Goal: Check status: Check status

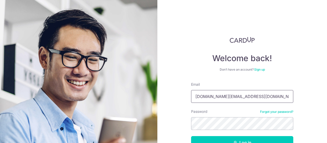
scroll to position [34, 0]
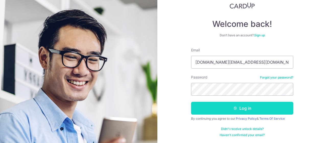
type input "[DOMAIN_NAME][EMAIL_ADDRESS][DOMAIN_NAME]"
click at [218, 106] on button "Log in" at bounding box center [242, 108] width 102 height 13
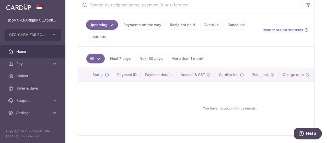
click at [137, 27] on link "Payments on the way" at bounding box center [142, 25] width 44 height 10
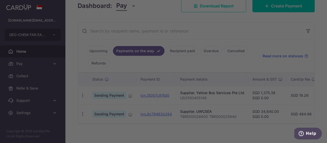
scroll to position [80, 0]
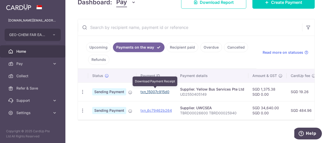
click at [153, 91] on link "txn_15007c915d0" at bounding box center [154, 91] width 29 height 4
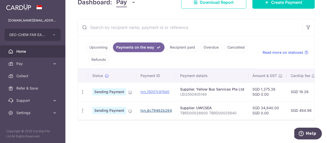
click at [160, 109] on link "txn_6c79462b264" at bounding box center [155, 110] width 31 height 4
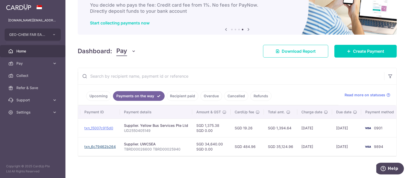
scroll to position [32, 0]
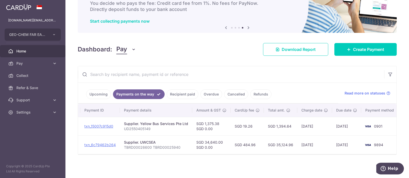
click at [21, 50] on span "Home" at bounding box center [33, 51] width 34 height 5
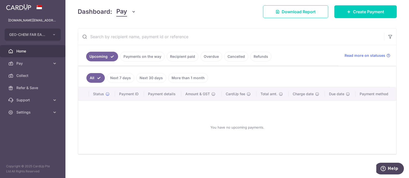
click at [150, 57] on link "Payments on the way" at bounding box center [142, 57] width 44 height 10
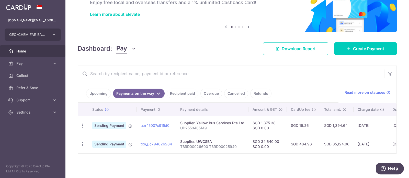
scroll to position [26, 0]
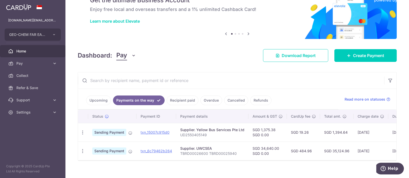
click at [182, 103] on link "Recipient paid" at bounding box center [182, 101] width 32 height 10
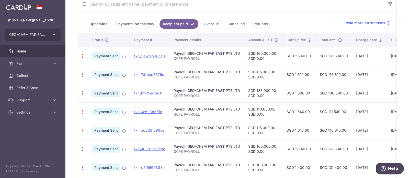
scroll to position [52, 0]
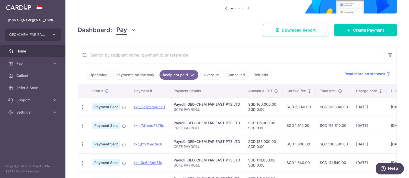
click at [140, 71] on link "Payments on the way" at bounding box center [135, 75] width 44 height 10
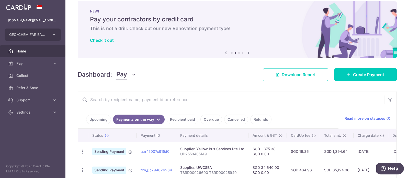
scroll to position [0, 0]
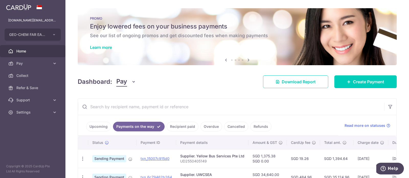
click at [186, 124] on link "Recipient paid" at bounding box center [182, 127] width 32 height 10
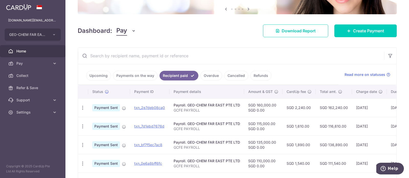
scroll to position [77, 0]
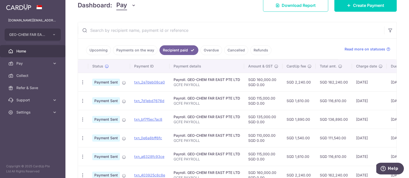
click at [128, 49] on link "Payments on the way" at bounding box center [135, 50] width 44 height 10
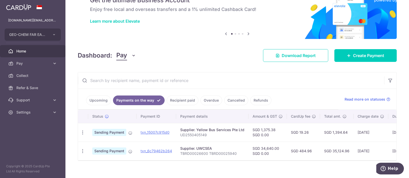
click at [183, 97] on link "Recipient paid" at bounding box center [182, 101] width 32 height 10
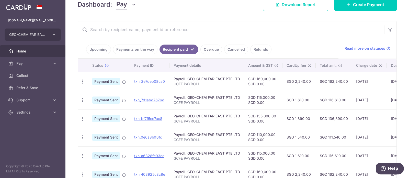
scroll to position [52, 0]
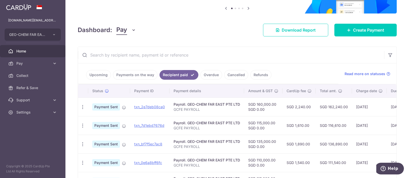
click at [135, 75] on link "Payments on the way" at bounding box center [135, 75] width 44 height 10
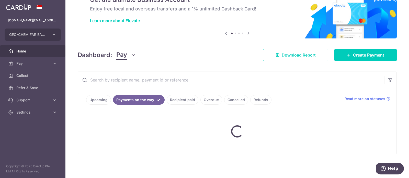
scroll to position [26, 0]
